Goal: Navigation & Orientation: Go to known website

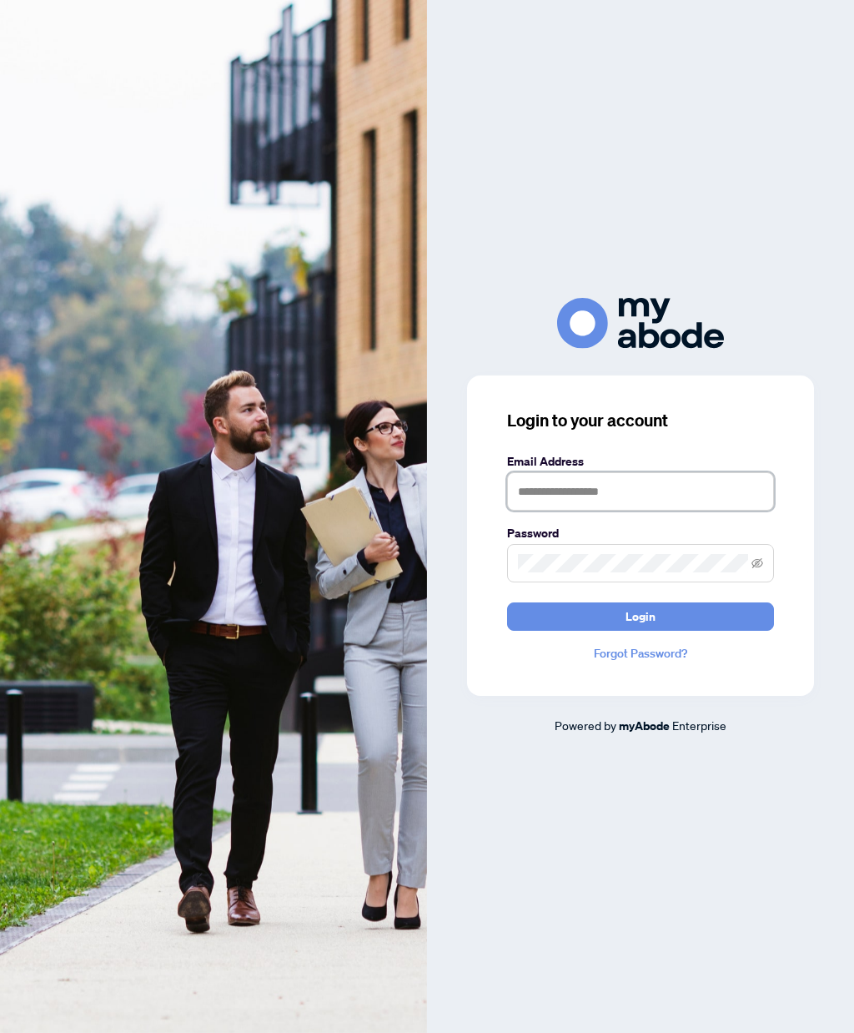
click at [534, 511] on input "text" at bounding box center [640, 491] width 267 height 38
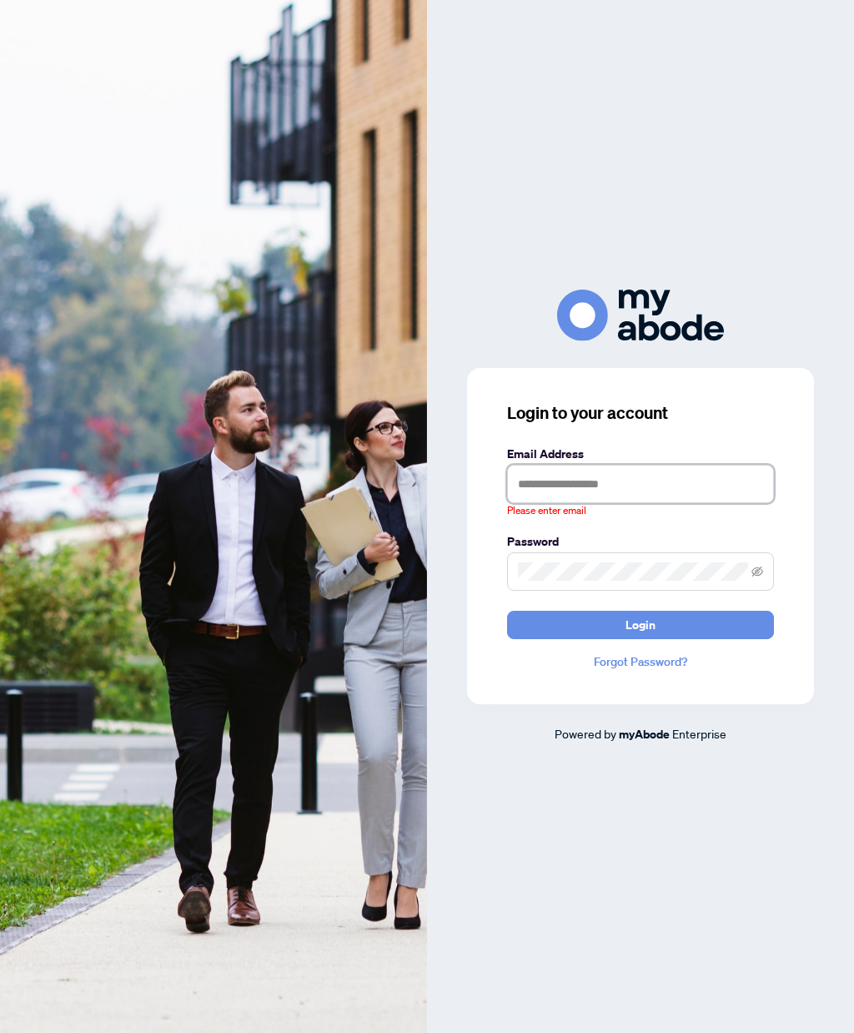
type input "**********"
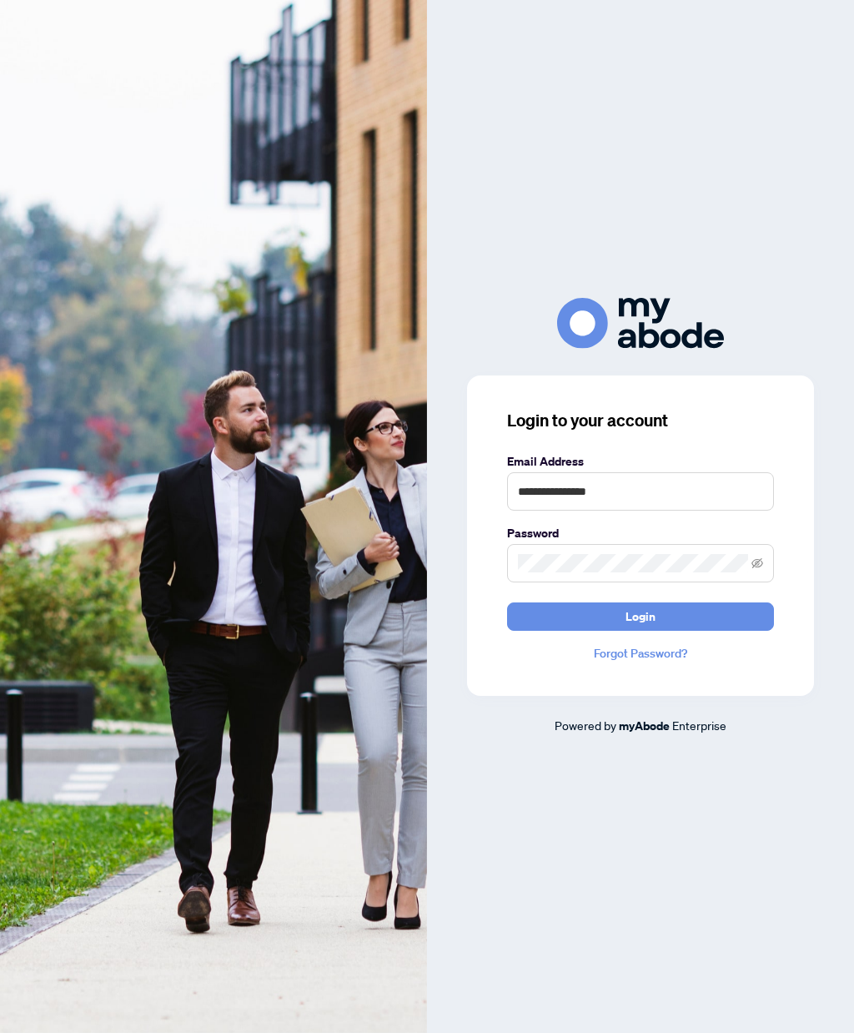
click at [640, 630] on span "Login" at bounding box center [641, 616] width 30 height 27
